Goal: Task Accomplishment & Management: Manage account settings

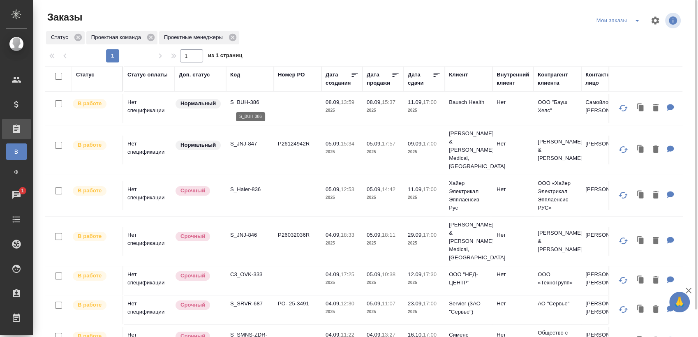
click at [251, 101] on p "S_BUH-386" at bounding box center [249, 102] width 39 height 8
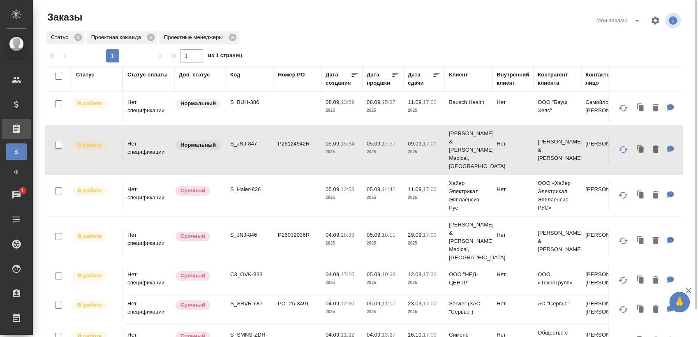
click at [245, 140] on p "S_JNJ-847" at bounding box center [249, 144] width 39 height 8
click at [253, 185] on p "S_Haier-836" at bounding box center [249, 189] width 39 height 8
click at [251, 231] on p "S_JNJ-846" at bounding box center [249, 235] width 39 height 8
click at [237, 270] on p "C3_OVK-333" at bounding box center [249, 274] width 39 height 8
click at [254, 299] on p "S_SRVR-687" at bounding box center [249, 303] width 39 height 8
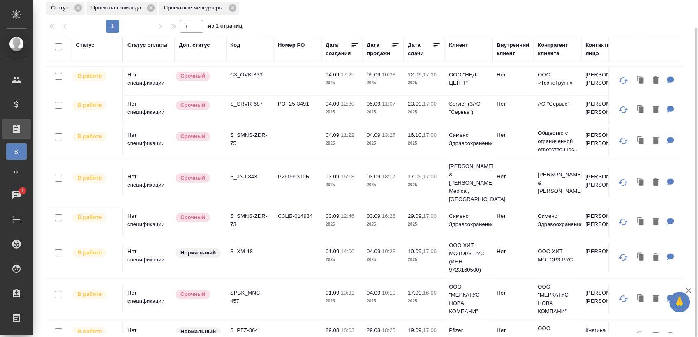
scroll to position [182, 0]
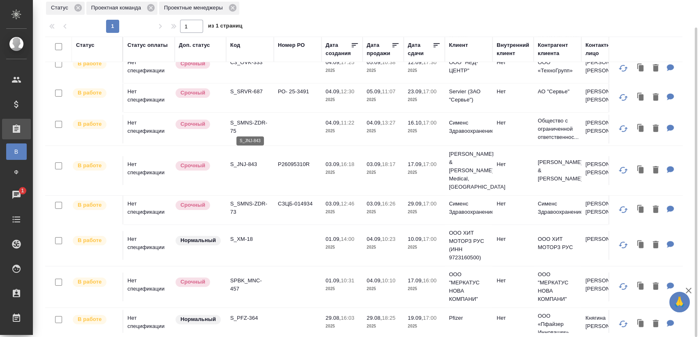
click at [249, 160] on p "S_JNJ-843" at bounding box center [249, 164] width 39 height 8
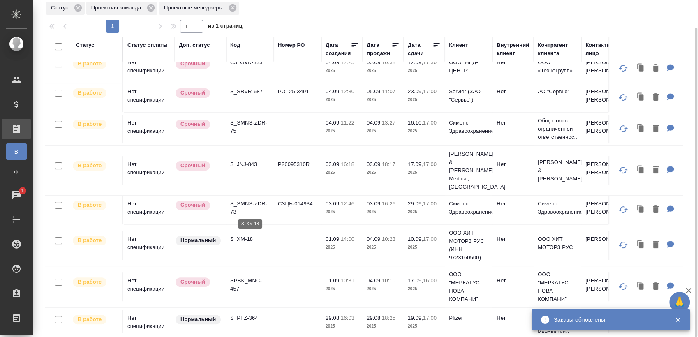
click at [247, 235] on p "S_XM-18" at bounding box center [249, 239] width 39 height 8
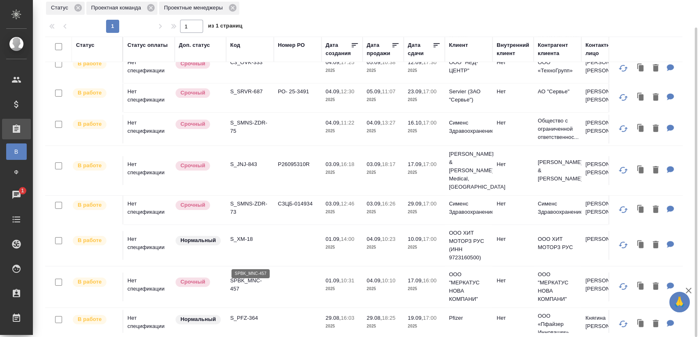
click at [244, 276] on p "SPBK_MNC-457" at bounding box center [249, 284] width 39 height 16
click at [250, 314] on p "S_PFZ-364" at bounding box center [249, 318] width 39 height 8
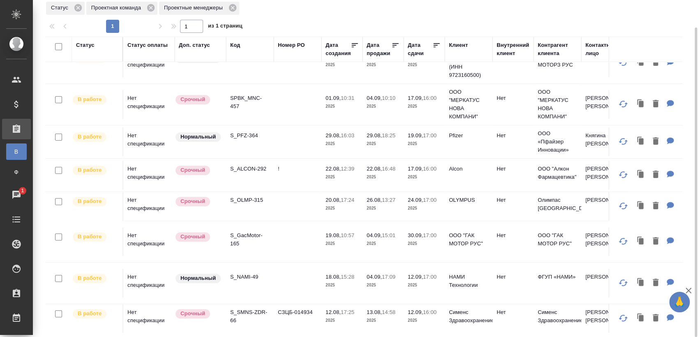
scroll to position [411, 0]
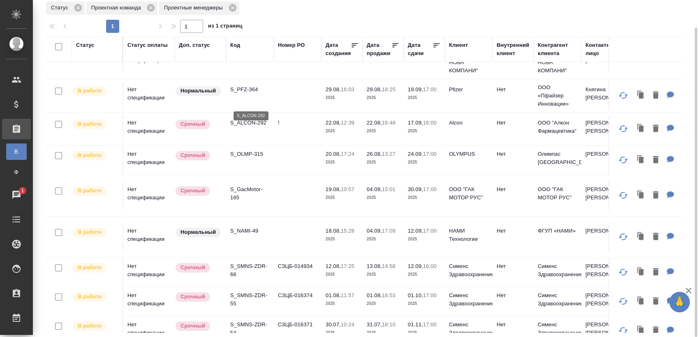
click at [263, 119] on p "S_ALCON-292" at bounding box center [249, 123] width 39 height 8
click at [250, 150] on p "S_OLMP-315" at bounding box center [249, 154] width 39 height 8
click at [240, 188] on p "S_GacMotor-165" at bounding box center [249, 193] width 39 height 16
click at [243, 227] on p "S_NAMI-49" at bounding box center [249, 231] width 39 height 8
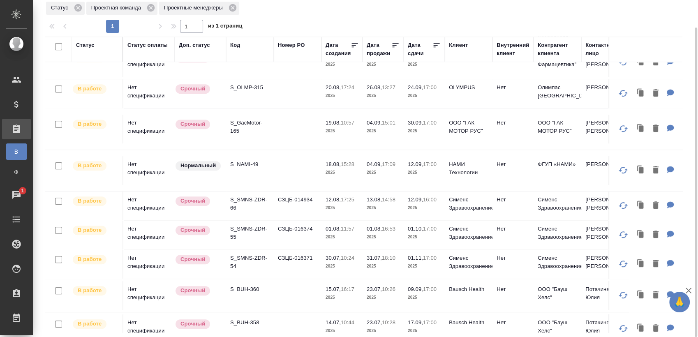
scroll to position [534, 0]
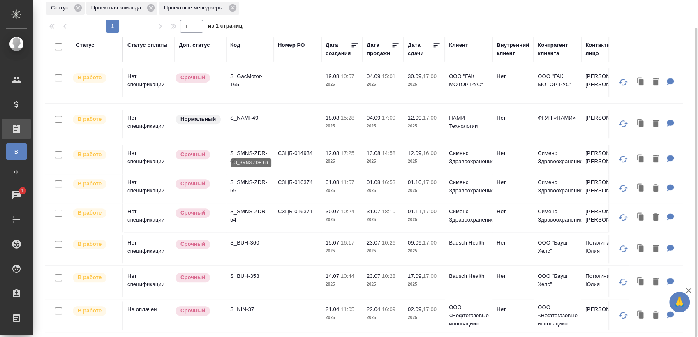
click at [246, 149] on p "S_SMNS-ZDR-66" at bounding box center [249, 157] width 39 height 16
click at [256, 178] on p "S_SMNS-ZDR-55" at bounding box center [249, 186] width 39 height 16
click at [256, 207] on p "S_SMNS-ZDR-54" at bounding box center [249, 215] width 39 height 16
drag, startPoint x: 253, startPoint y: 232, endPoint x: 268, endPoint y: 226, distance: 16.0
click at [253, 239] on p "S_BUH-360" at bounding box center [249, 243] width 39 height 8
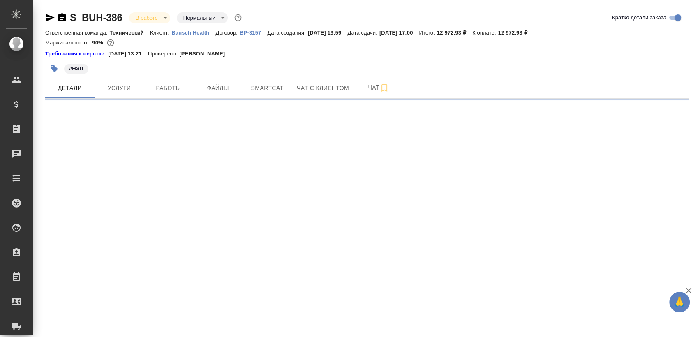
select select "RU"
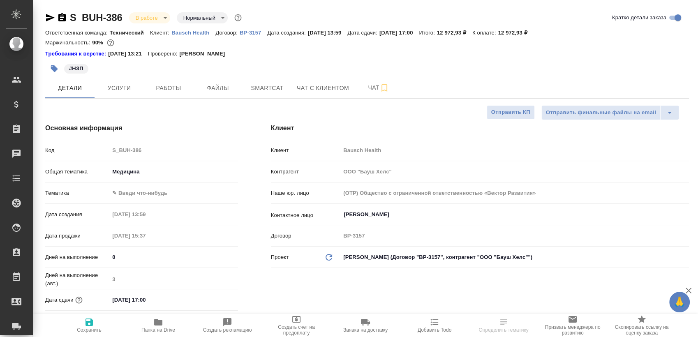
type textarea "x"
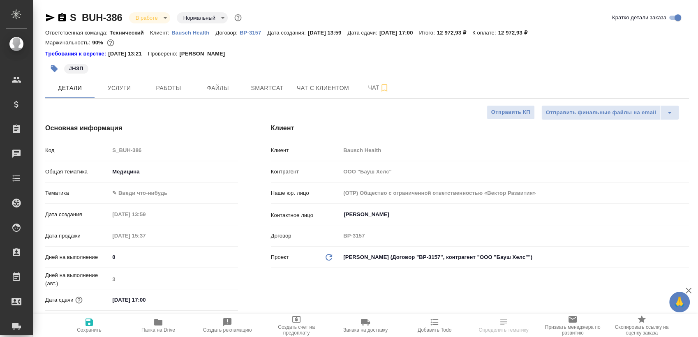
type textarea "x"
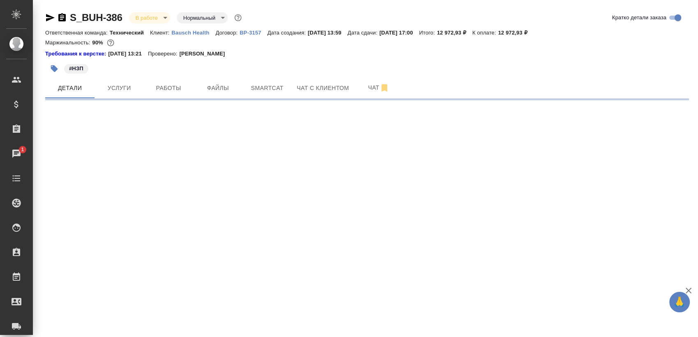
select select "RU"
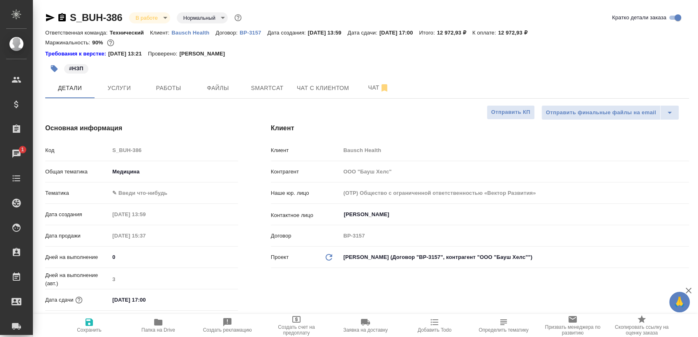
type textarea "x"
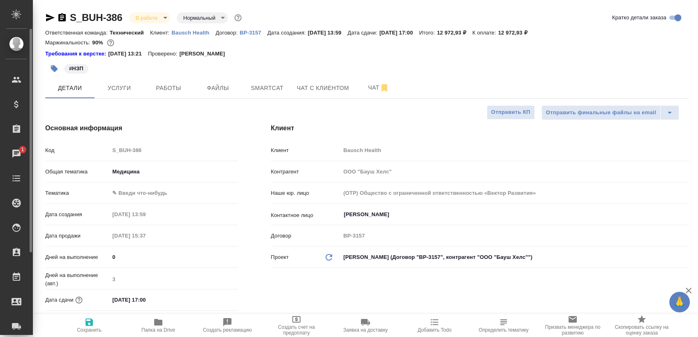
type textarea "x"
click at [181, 80] on button "Работы" at bounding box center [168, 88] width 49 height 21
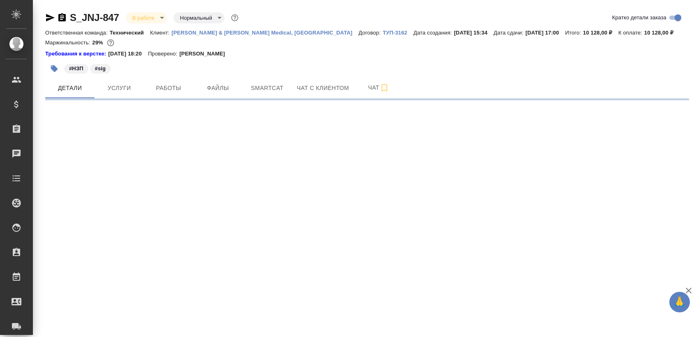
select select "RU"
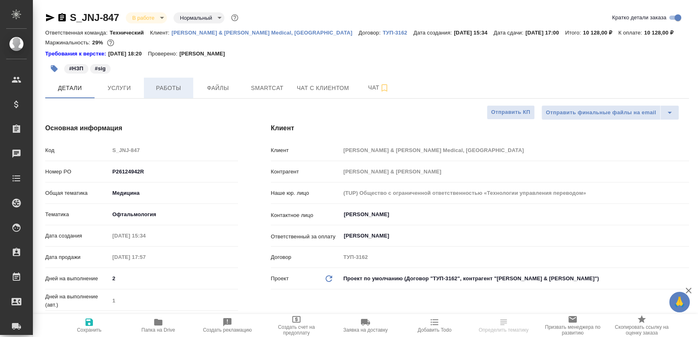
type textarea "x"
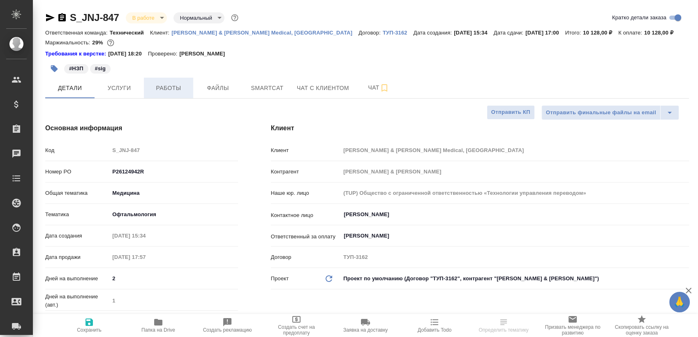
type textarea "x"
click at [183, 91] on span "Работы" at bounding box center [168, 88] width 39 height 10
type textarea "x"
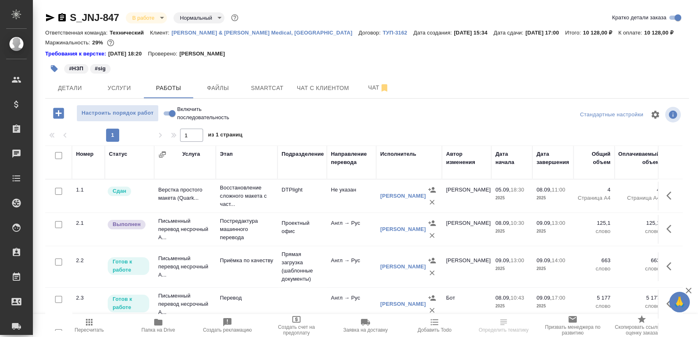
scroll to position [14, 0]
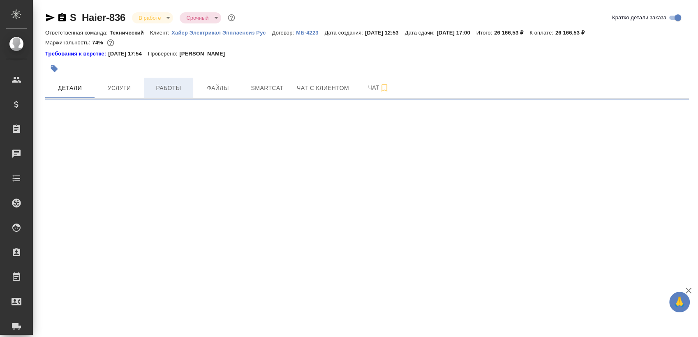
select select "RU"
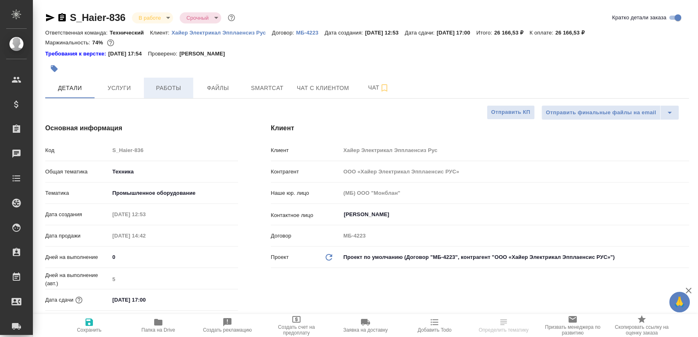
type textarea "x"
click at [181, 94] on button "Работы" at bounding box center [168, 88] width 49 height 21
type textarea "x"
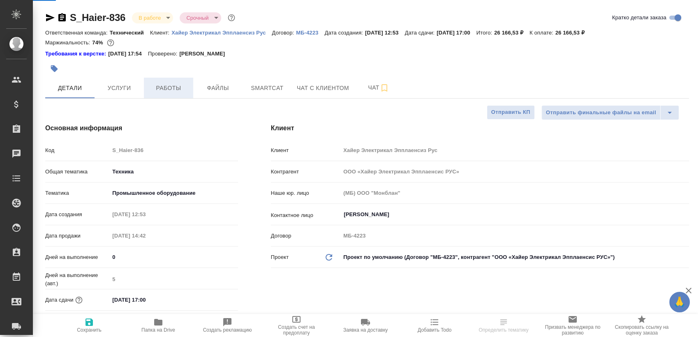
type textarea "x"
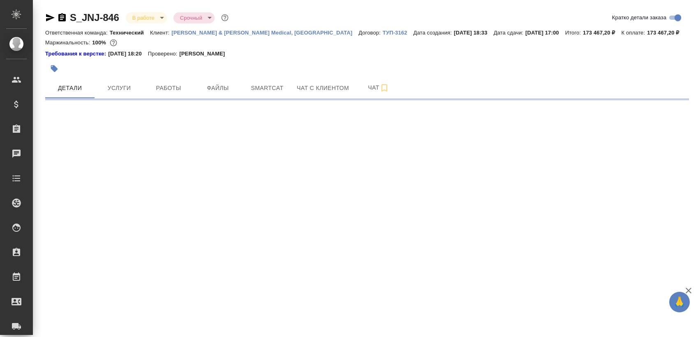
select select "RU"
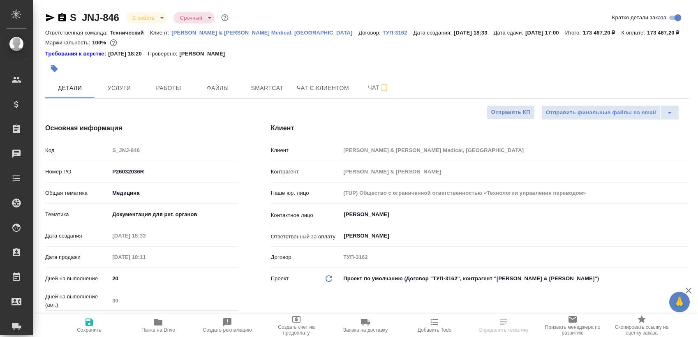
type textarea "x"
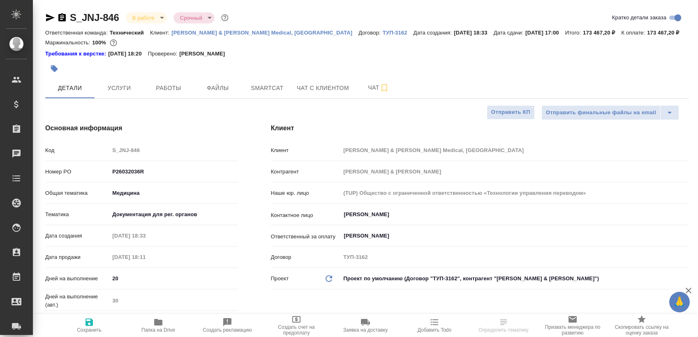
type textarea "x"
click at [164, 91] on span "Работы" at bounding box center [168, 88] width 39 height 10
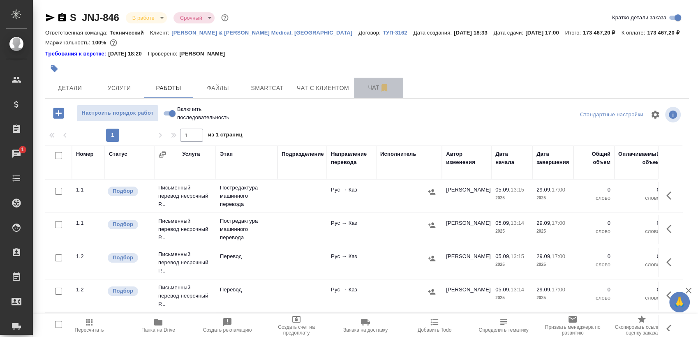
click at [369, 91] on span "Чат" at bounding box center [378, 88] width 39 height 10
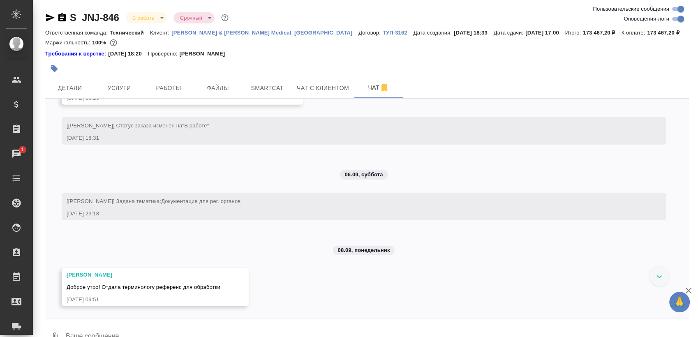
scroll to position [2478, 0]
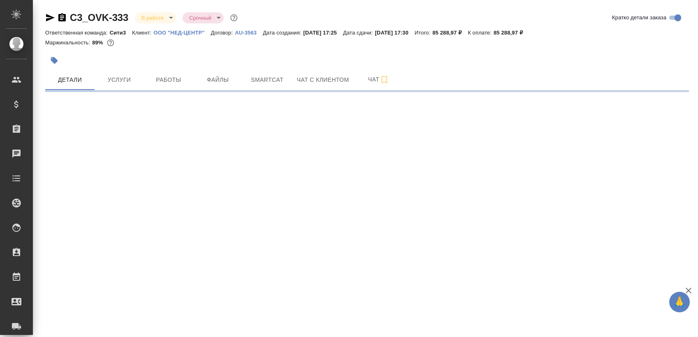
select select "RU"
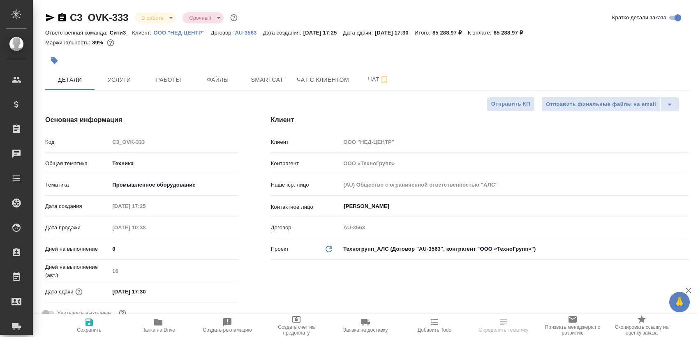
type textarea "x"
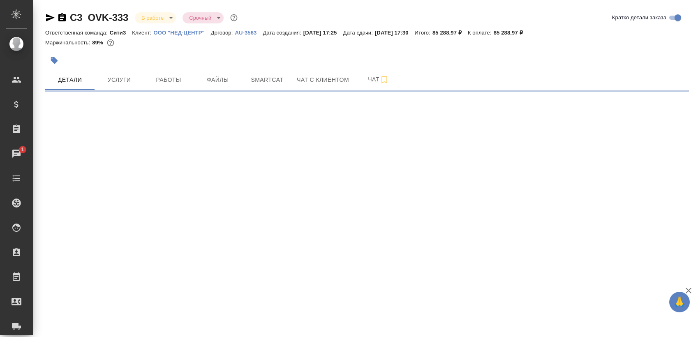
select select "RU"
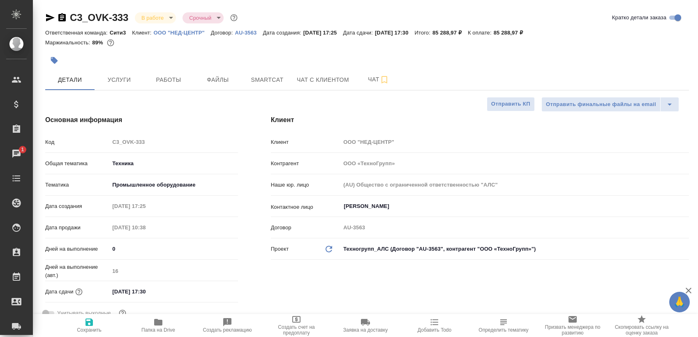
type textarea "x"
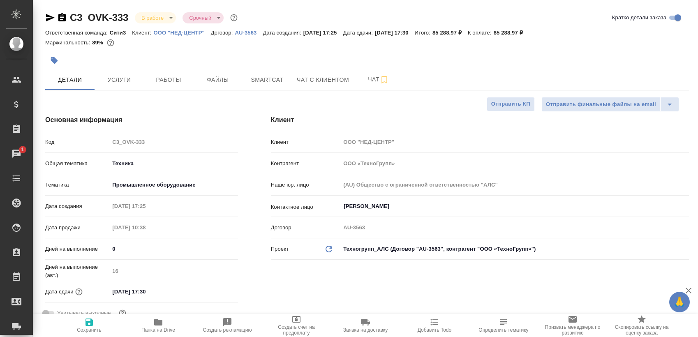
type textarea "x"
click at [171, 69] on button "Работы" at bounding box center [168, 79] width 49 height 21
click at [165, 82] on span "Работы" at bounding box center [168, 80] width 39 height 10
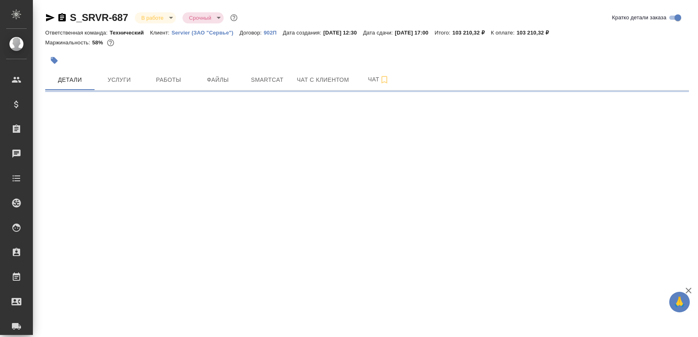
select select "RU"
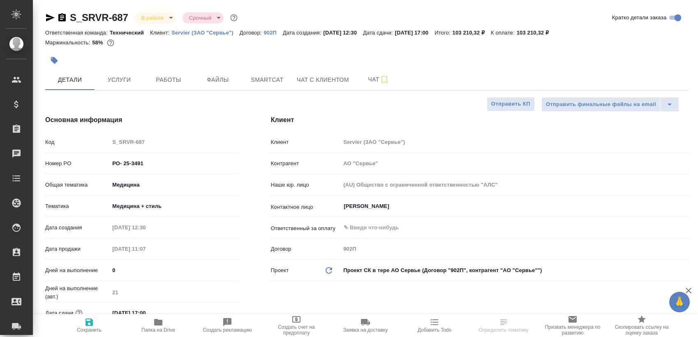
type textarea "x"
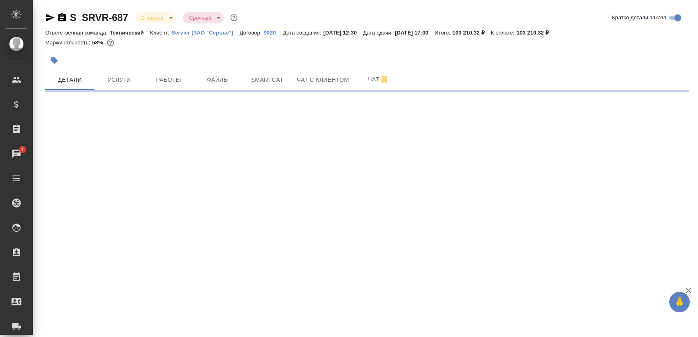
select select "RU"
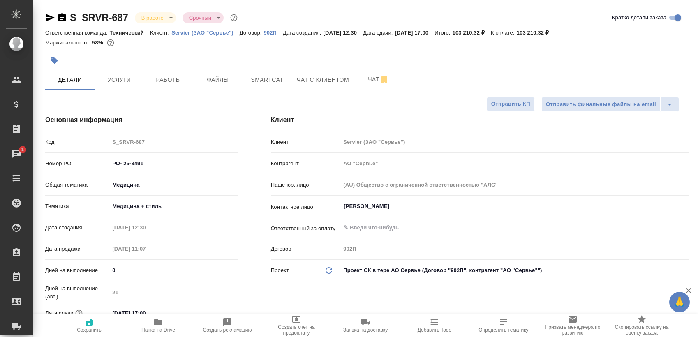
type textarea "x"
click at [165, 81] on span "Работы" at bounding box center [168, 80] width 39 height 10
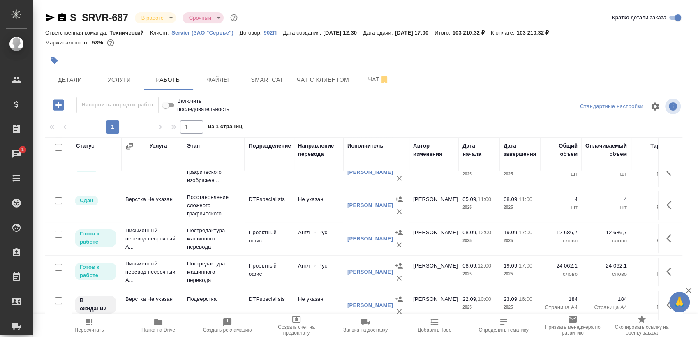
scroll to position [55, 0]
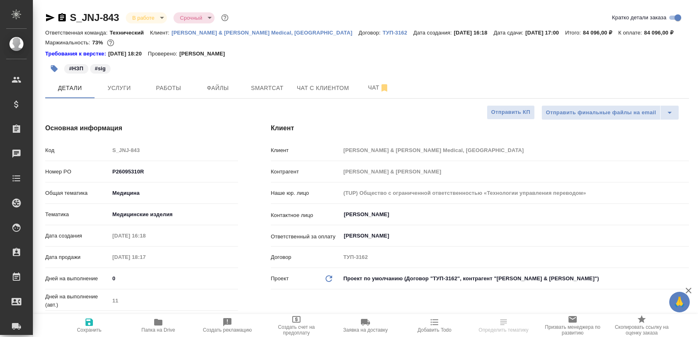
select select "RU"
click at [175, 77] on div "#НЗП #sig" at bounding box center [259, 69] width 429 height 18
click at [175, 84] on span "Работы" at bounding box center [168, 88] width 39 height 10
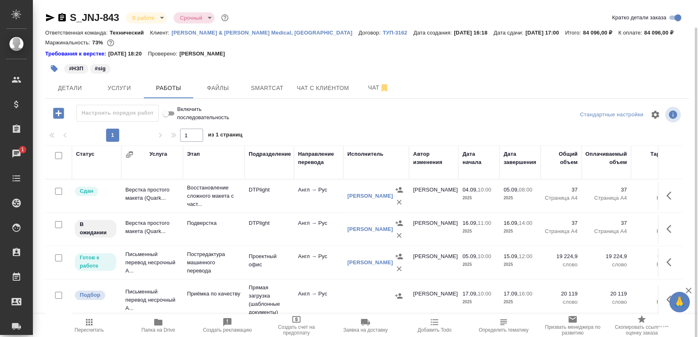
scroll to position [14, 0]
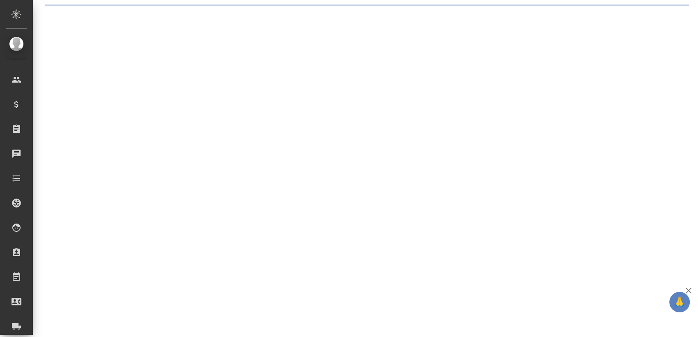
select select "RU"
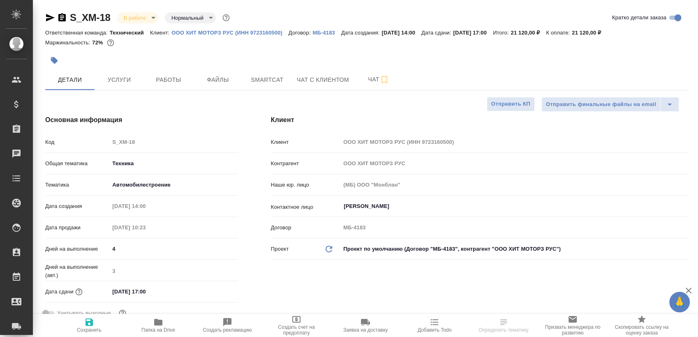
type textarea "x"
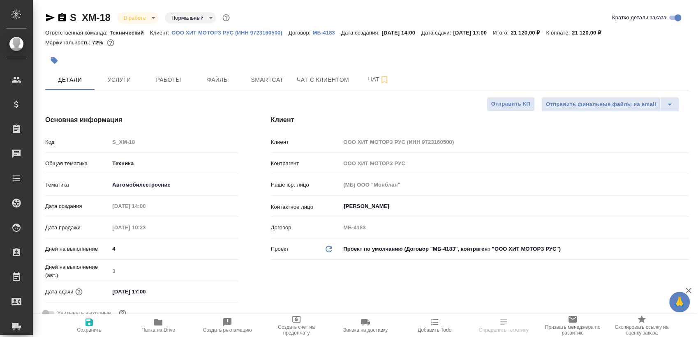
type textarea "x"
click at [166, 89] on button "Работы" at bounding box center [168, 79] width 49 height 21
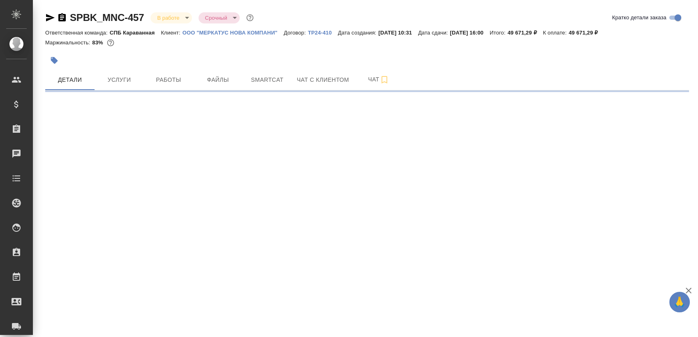
select select "RU"
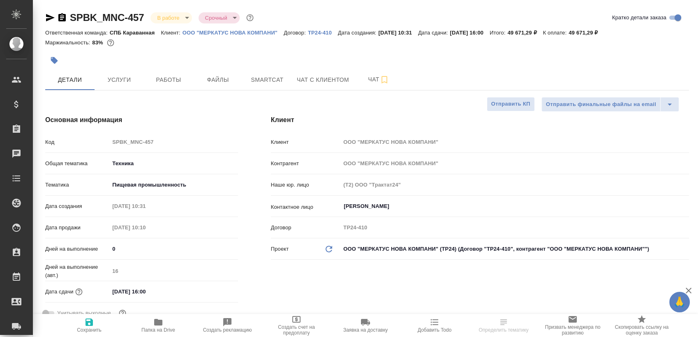
type textarea "x"
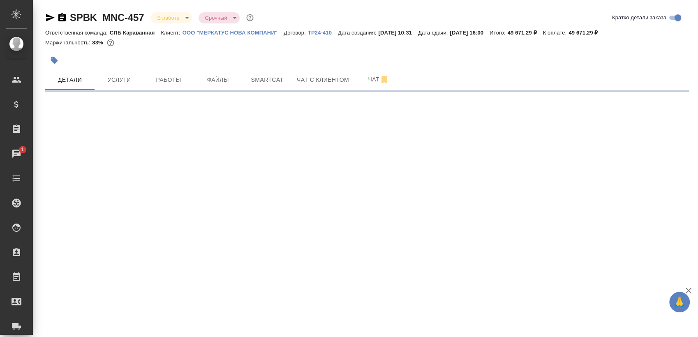
select select "RU"
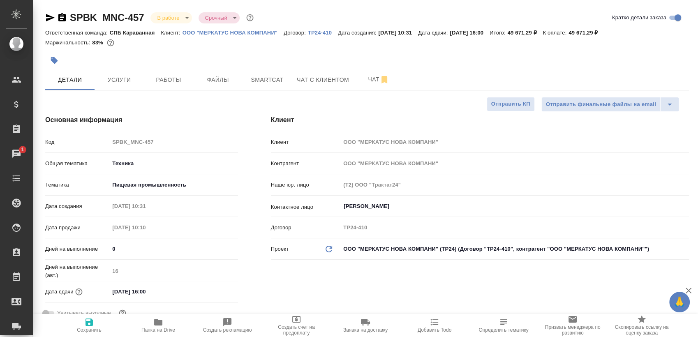
type textarea "x"
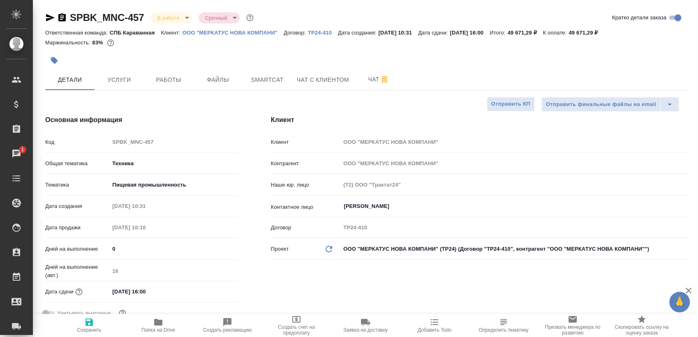
type textarea "x"
click at [184, 79] on span "Работы" at bounding box center [168, 80] width 39 height 10
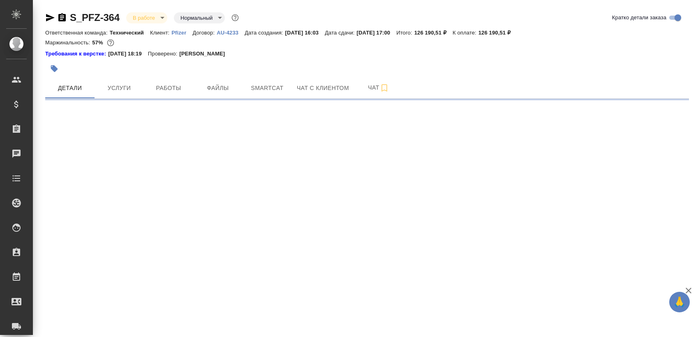
select select "RU"
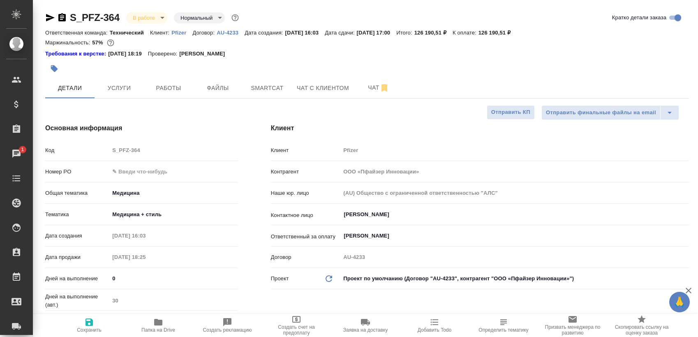
type textarea "x"
click at [193, 83] on button "Файлы" at bounding box center [217, 88] width 49 height 21
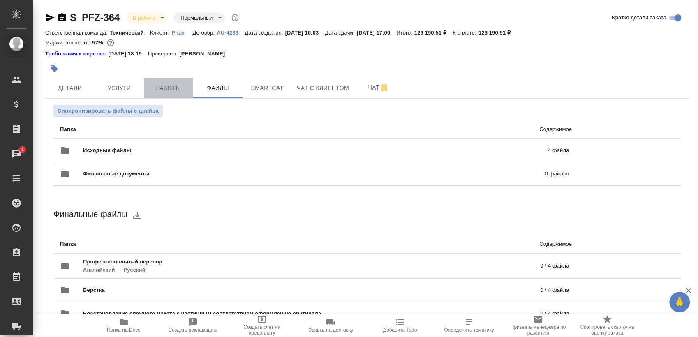
click at [168, 93] on button "Работы" at bounding box center [168, 88] width 49 height 21
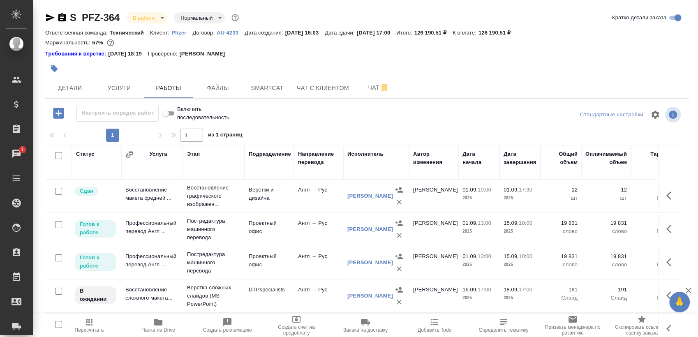
scroll to position [14, 0]
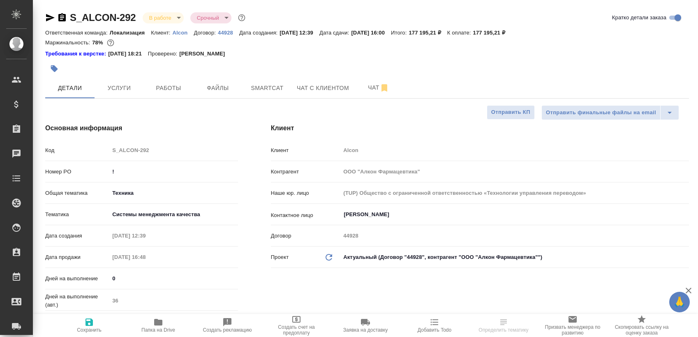
select select "RU"
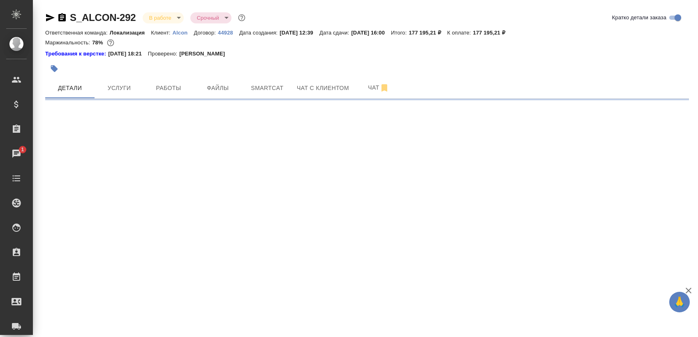
select select "RU"
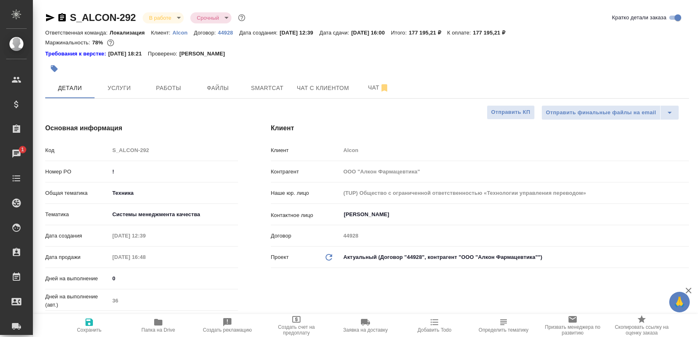
type textarea "x"
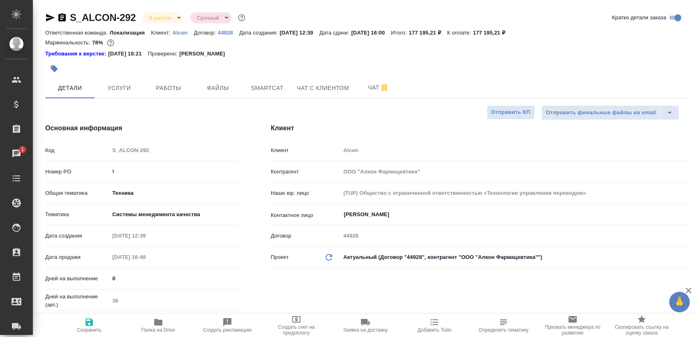
type textarea "x"
click at [159, 85] on span "Работы" at bounding box center [168, 88] width 39 height 10
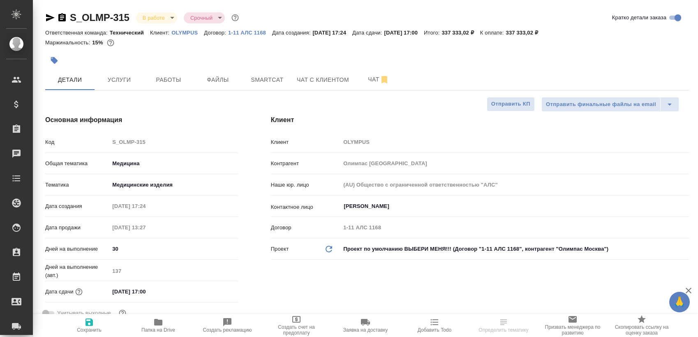
select select "RU"
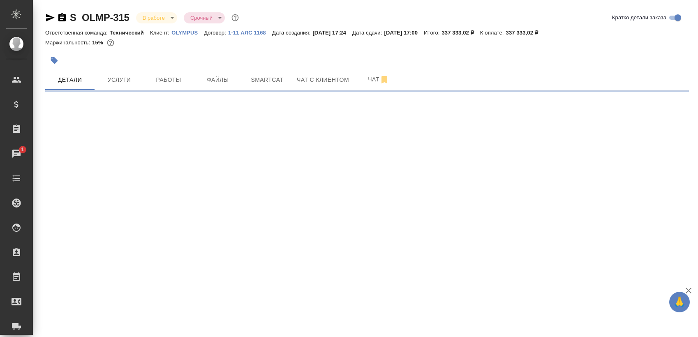
select select "RU"
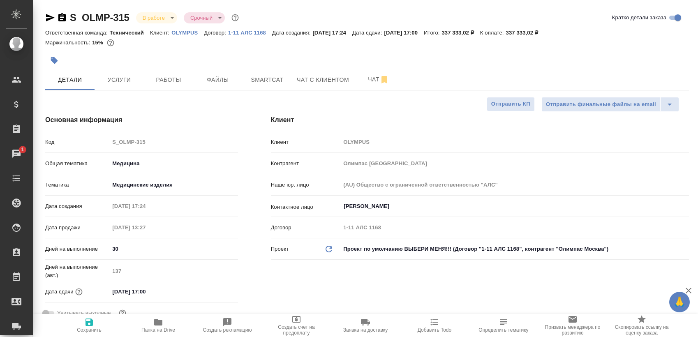
type textarea "x"
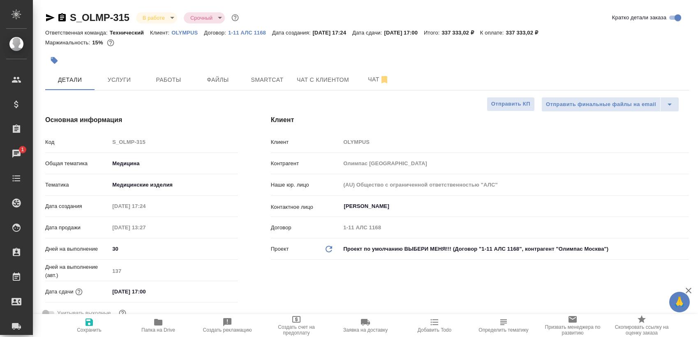
type textarea "x"
click at [165, 81] on span "Работы" at bounding box center [168, 80] width 39 height 10
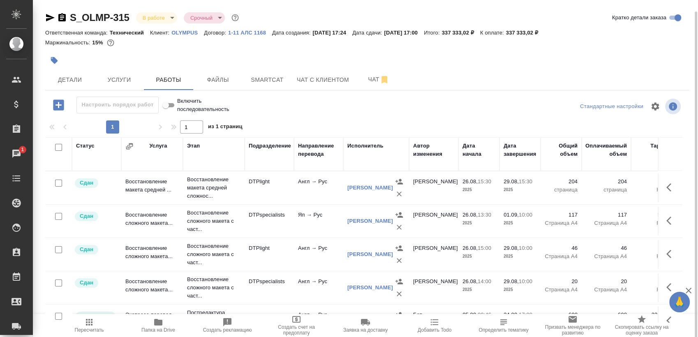
scroll to position [6, 0]
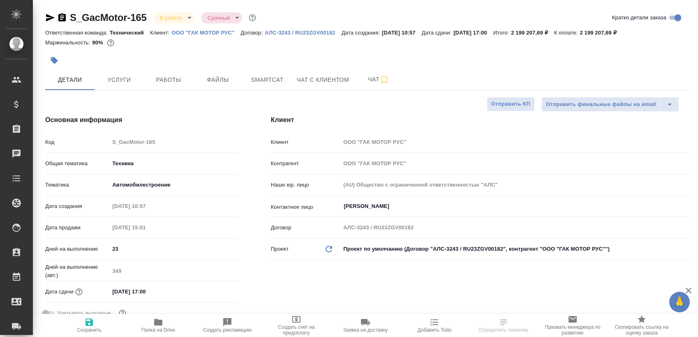
select select "RU"
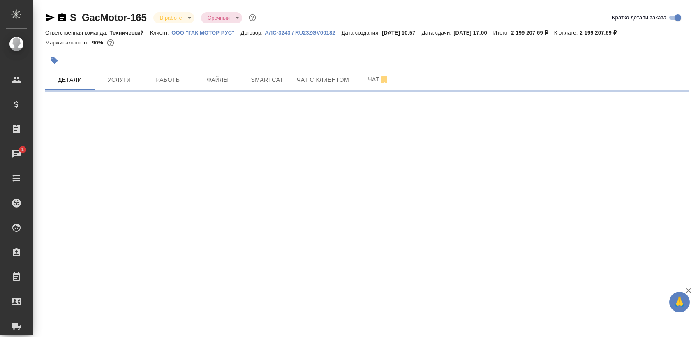
select select "RU"
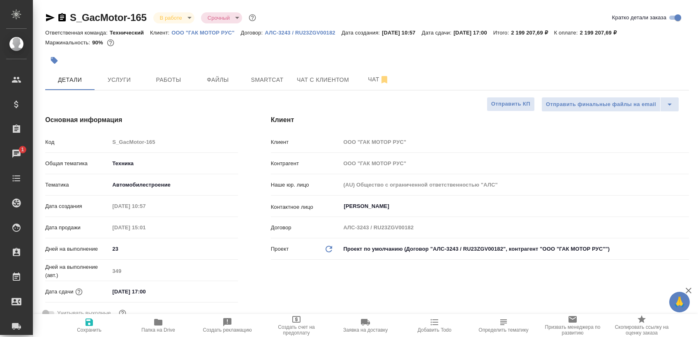
type textarea "x"
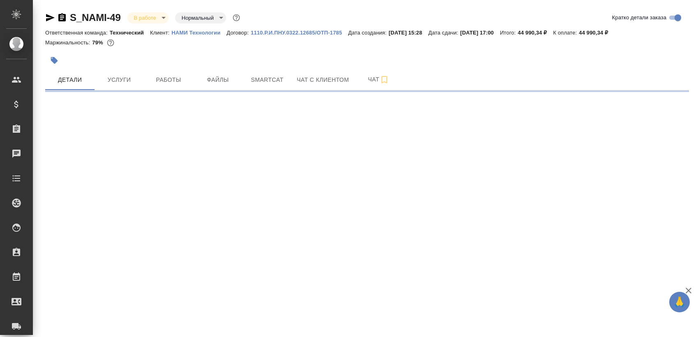
select select "RU"
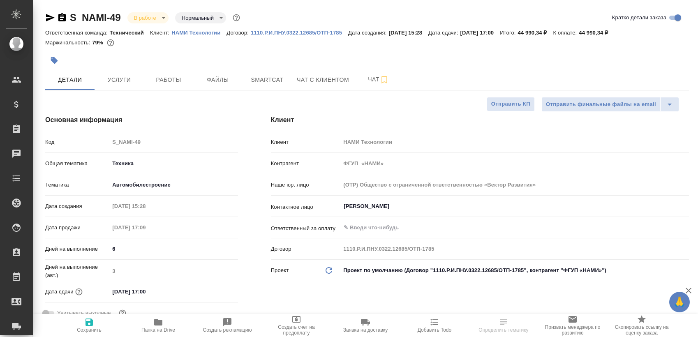
type textarea "x"
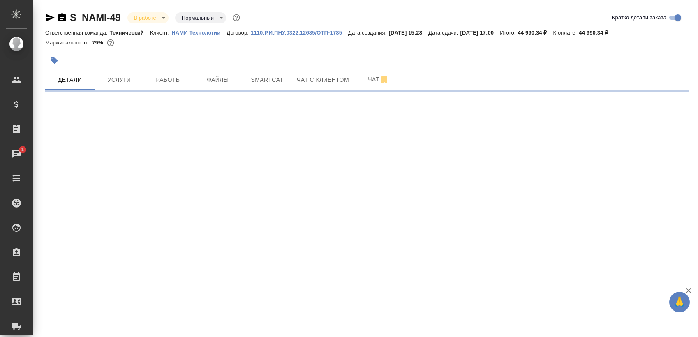
select select "RU"
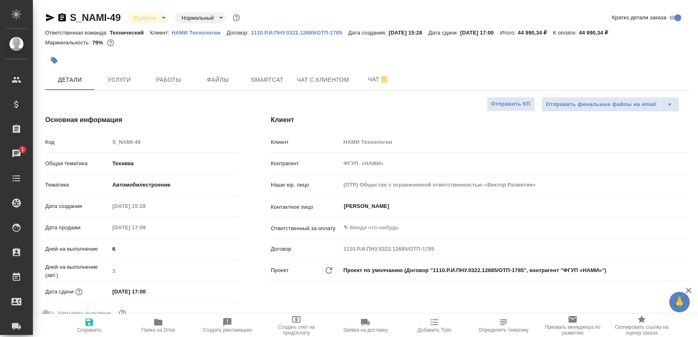
type textarea "x"
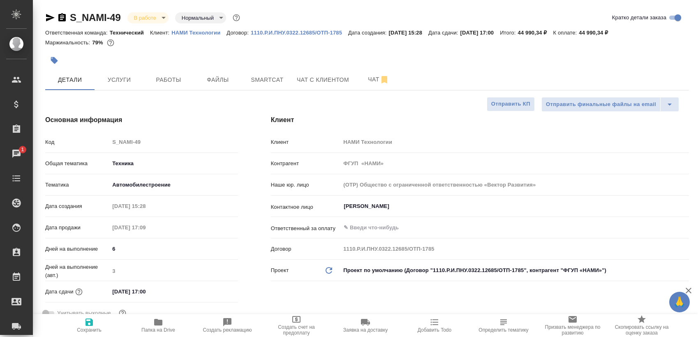
type textarea "x"
click at [187, 81] on span "Работы" at bounding box center [168, 80] width 39 height 10
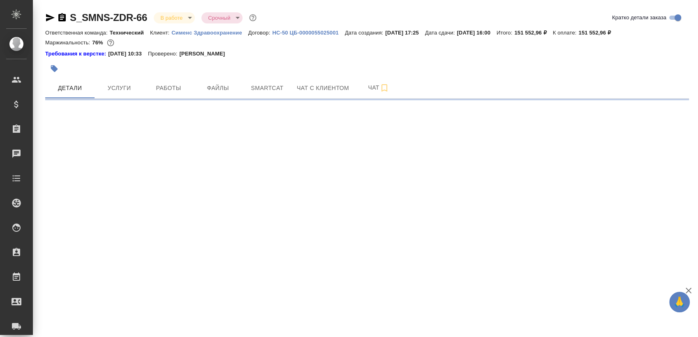
select select "RU"
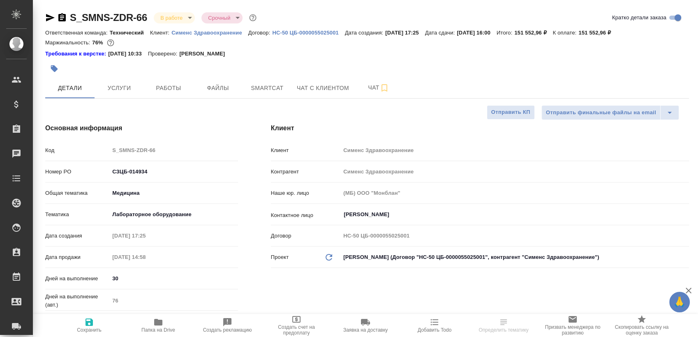
type textarea "x"
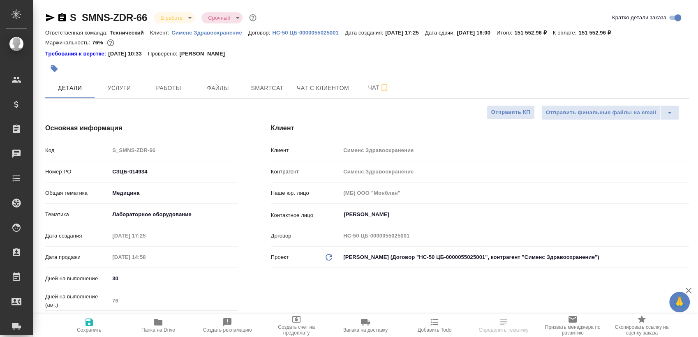
type textarea "x"
select select "RU"
type textarea "x"
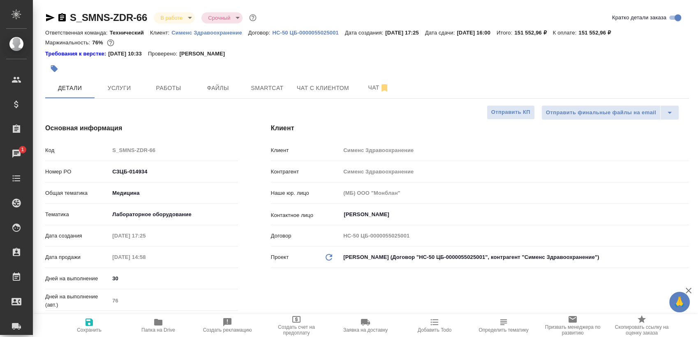
type textarea "x"
click at [186, 83] on span "Работы" at bounding box center [168, 88] width 39 height 10
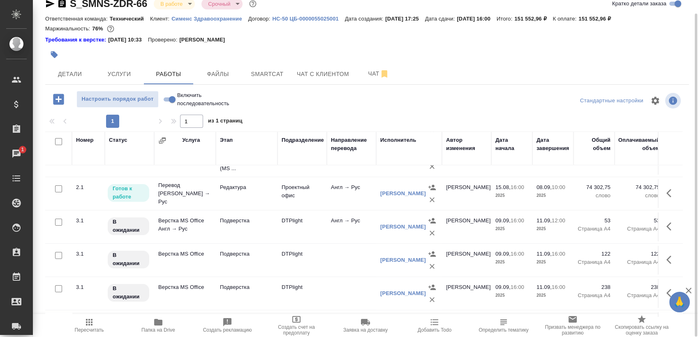
scroll to position [128, 0]
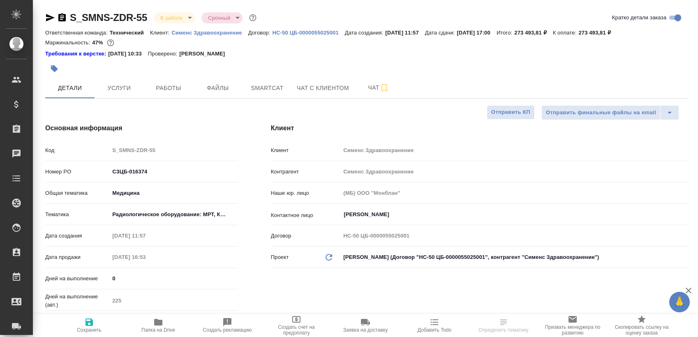
select select "RU"
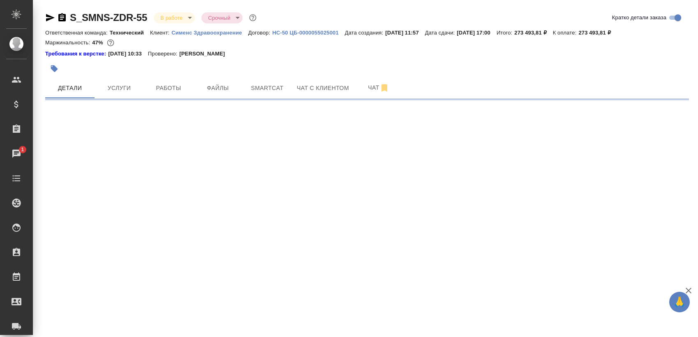
select select "RU"
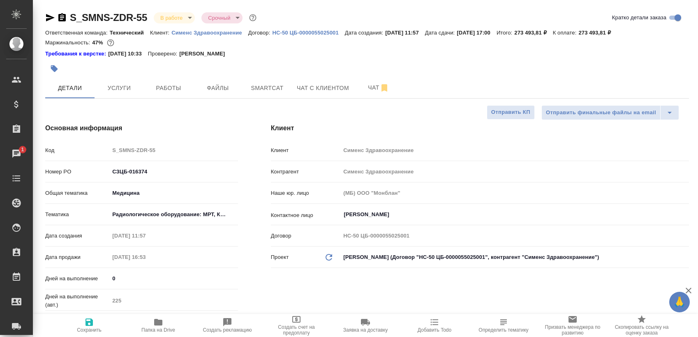
type textarea "x"
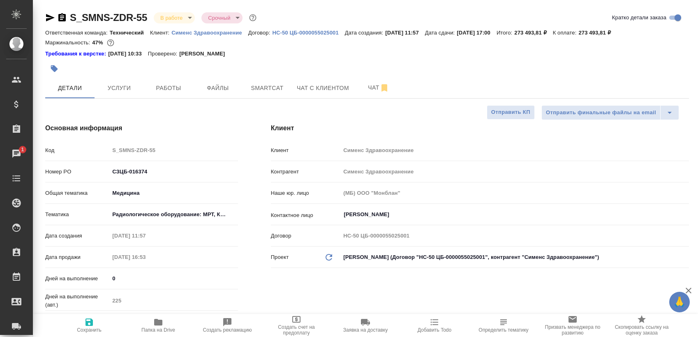
type textarea "x"
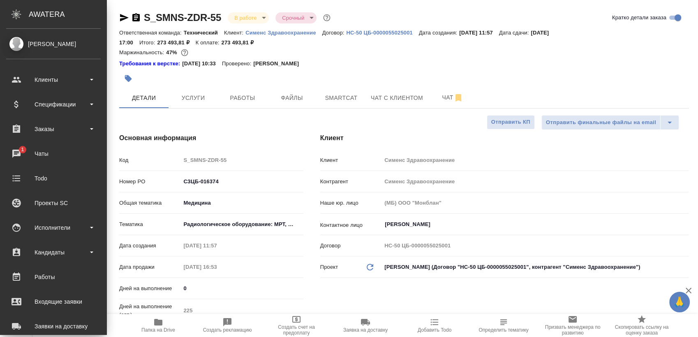
type textarea "x"
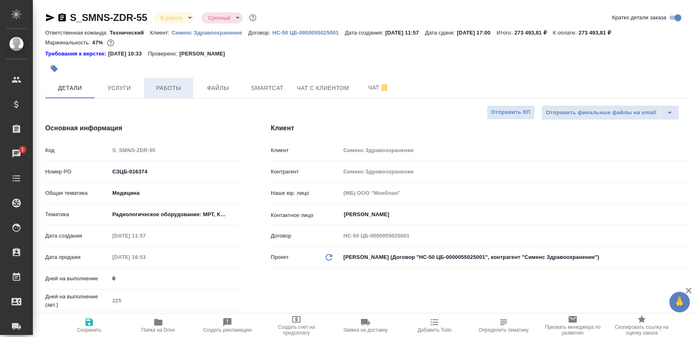
click at [165, 88] on span "Работы" at bounding box center [168, 88] width 39 height 10
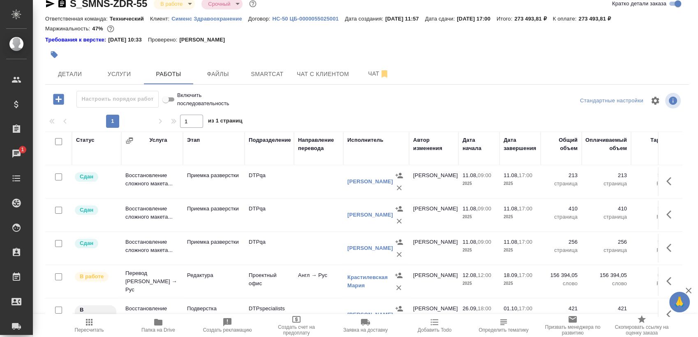
scroll to position [138, 0]
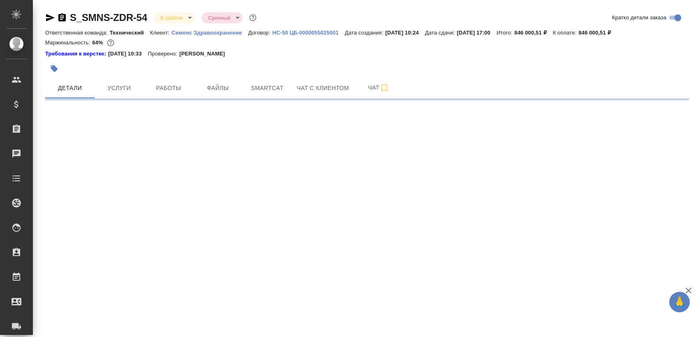
select select "RU"
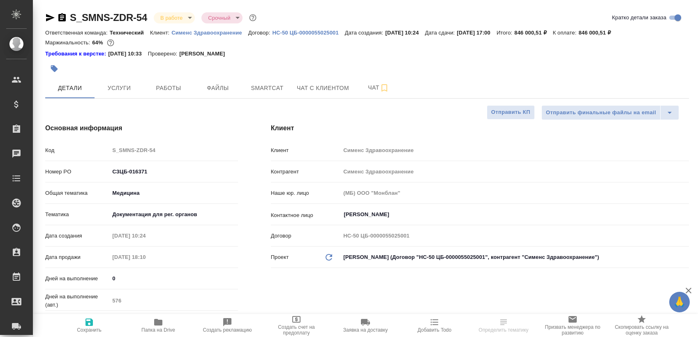
type textarea "x"
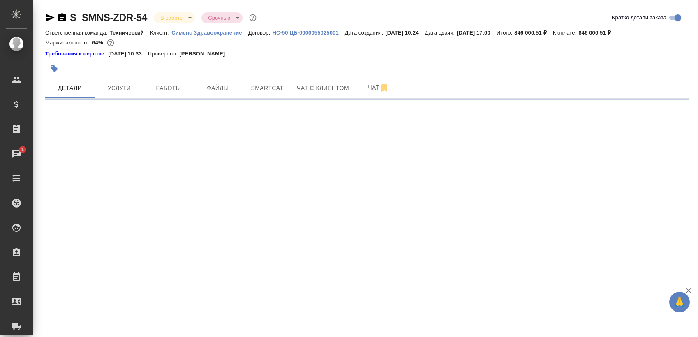
select select "RU"
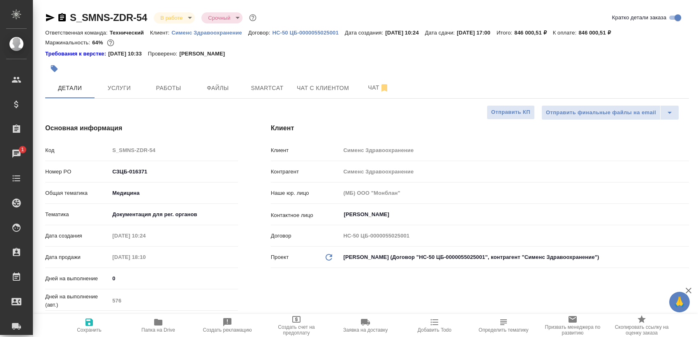
type textarea "x"
click at [158, 97] on button "Работы" at bounding box center [168, 88] width 49 height 21
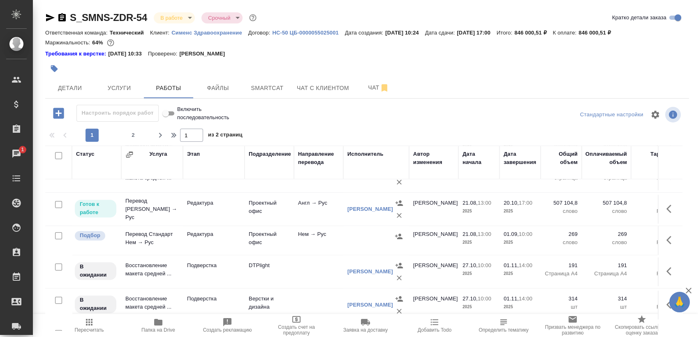
scroll to position [623, 0]
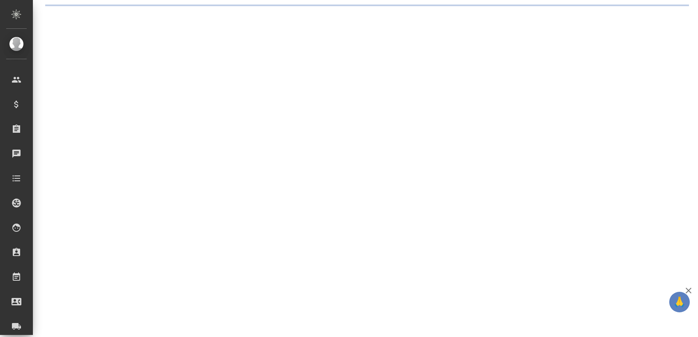
select select "RU"
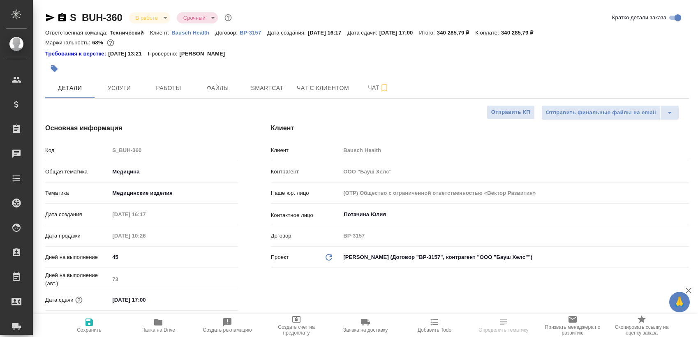
type textarea "x"
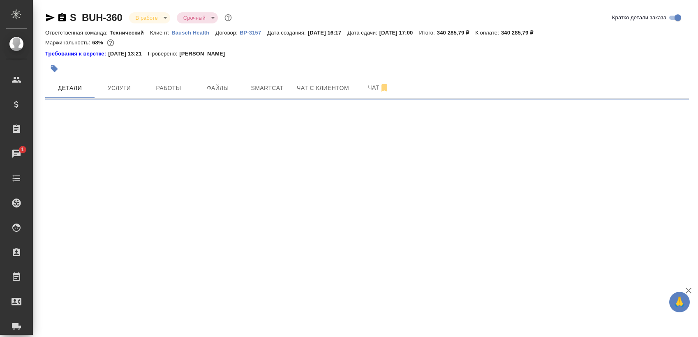
select select "RU"
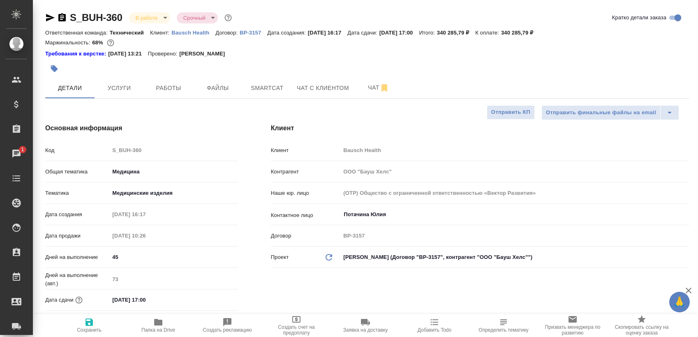
type textarea "x"
click at [178, 89] on span "Работы" at bounding box center [168, 88] width 39 height 10
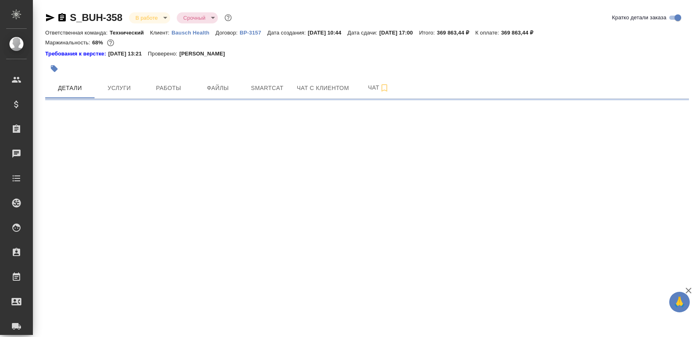
select select "RU"
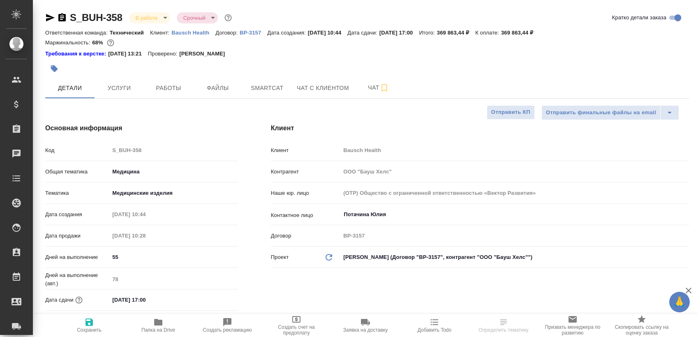
type textarea "x"
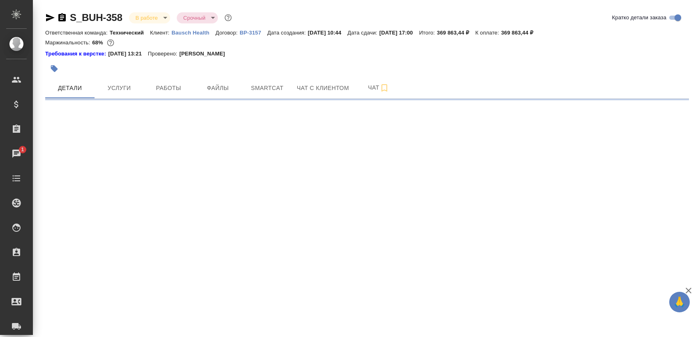
select select "RU"
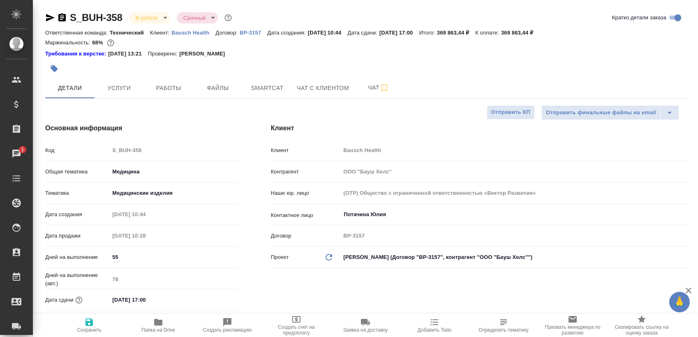
type textarea "x"
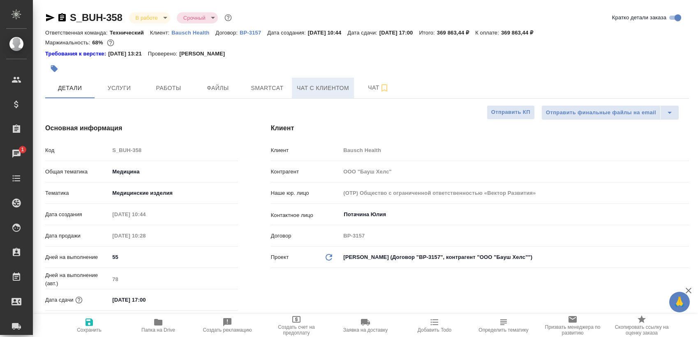
type textarea "x"
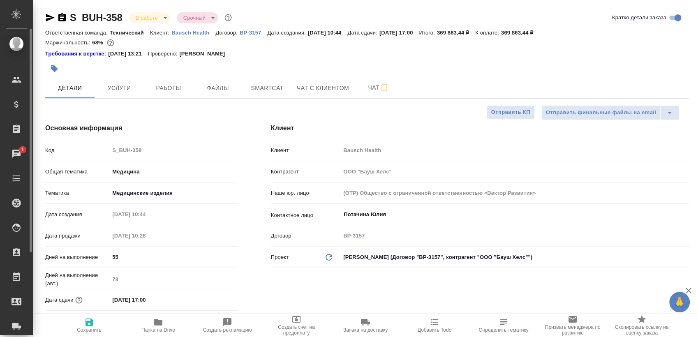
type textarea "x"
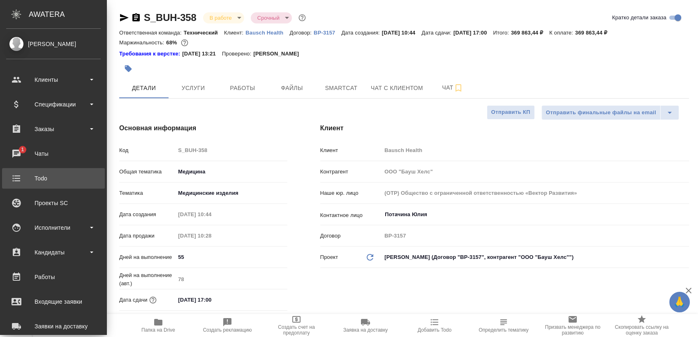
type textarea "x"
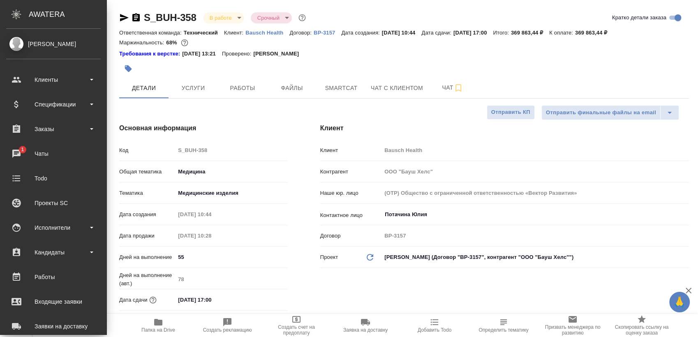
type textarea "x"
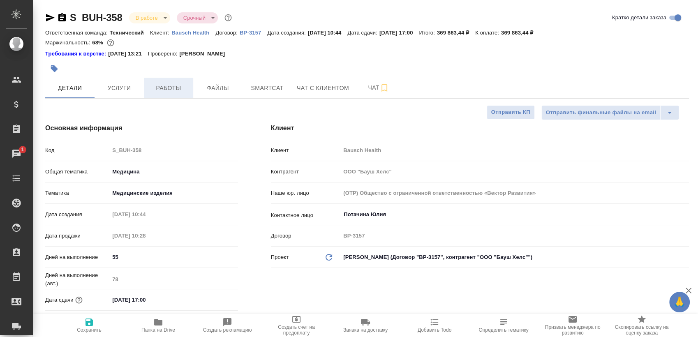
click at [166, 88] on span "Работы" at bounding box center [168, 88] width 39 height 10
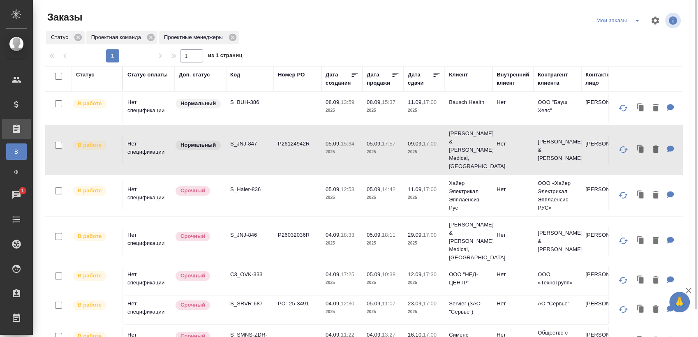
scroll to position [32, 0]
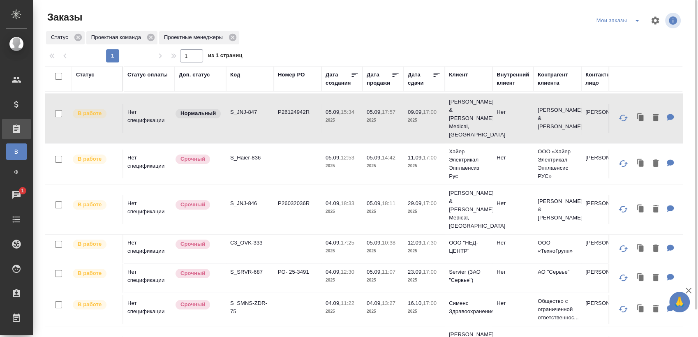
click at [637, 19] on icon "split button" at bounding box center [637, 21] width 10 height 10
click at [620, 37] on li "Взять в работу" at bounding box center [619, 36] width 69 height 13
